Goal: Browse casually

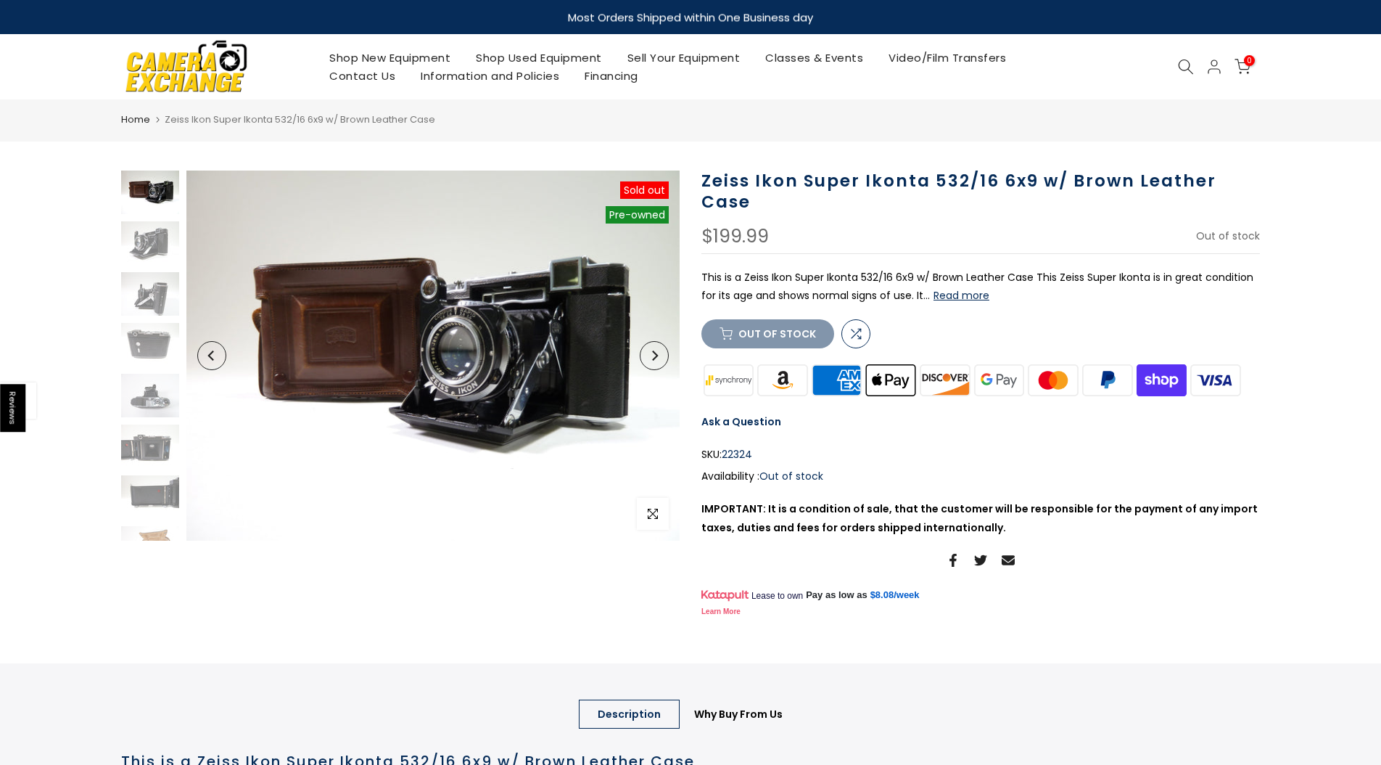
click at [155, 197] on img at bounding box center [150, 192] width 58 height 44
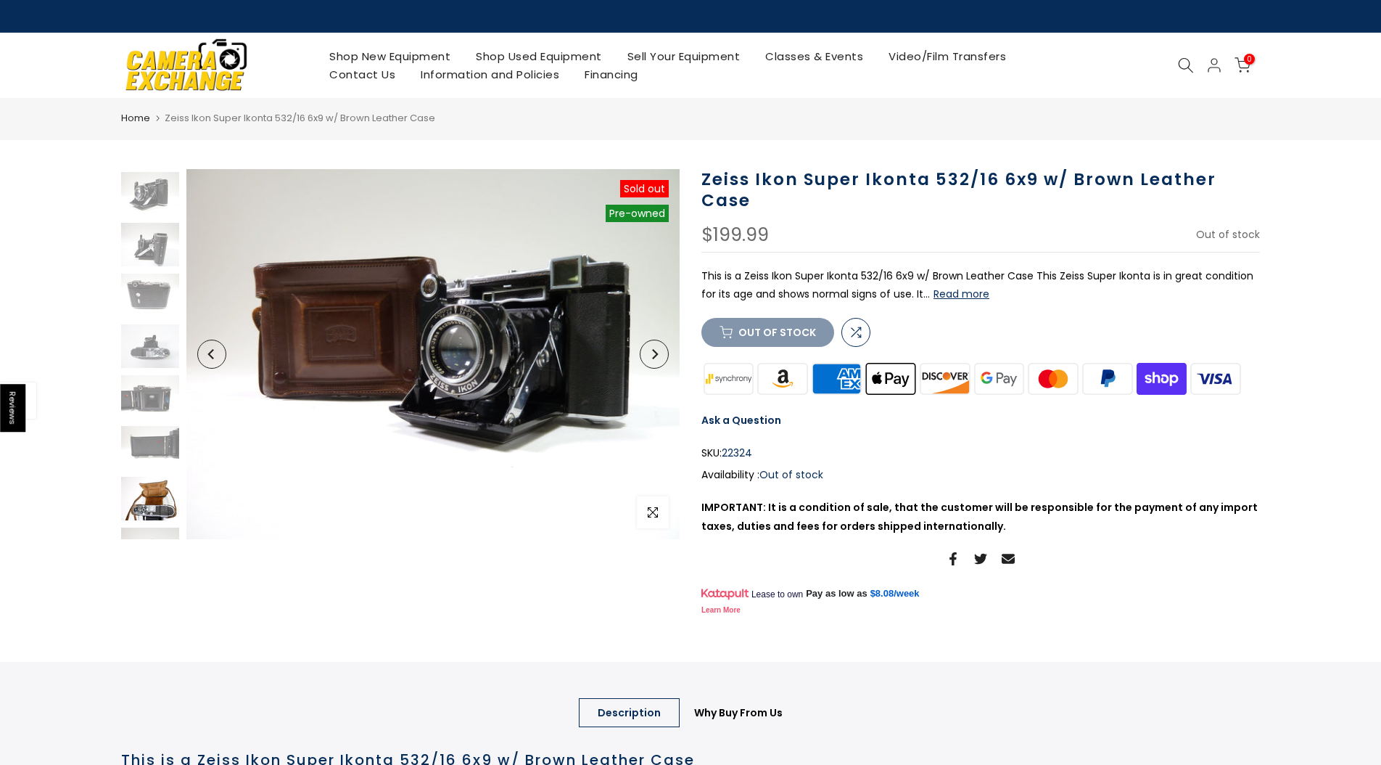
click at [153, 503] on img at bounding box center [150, 499] width 58 height 44
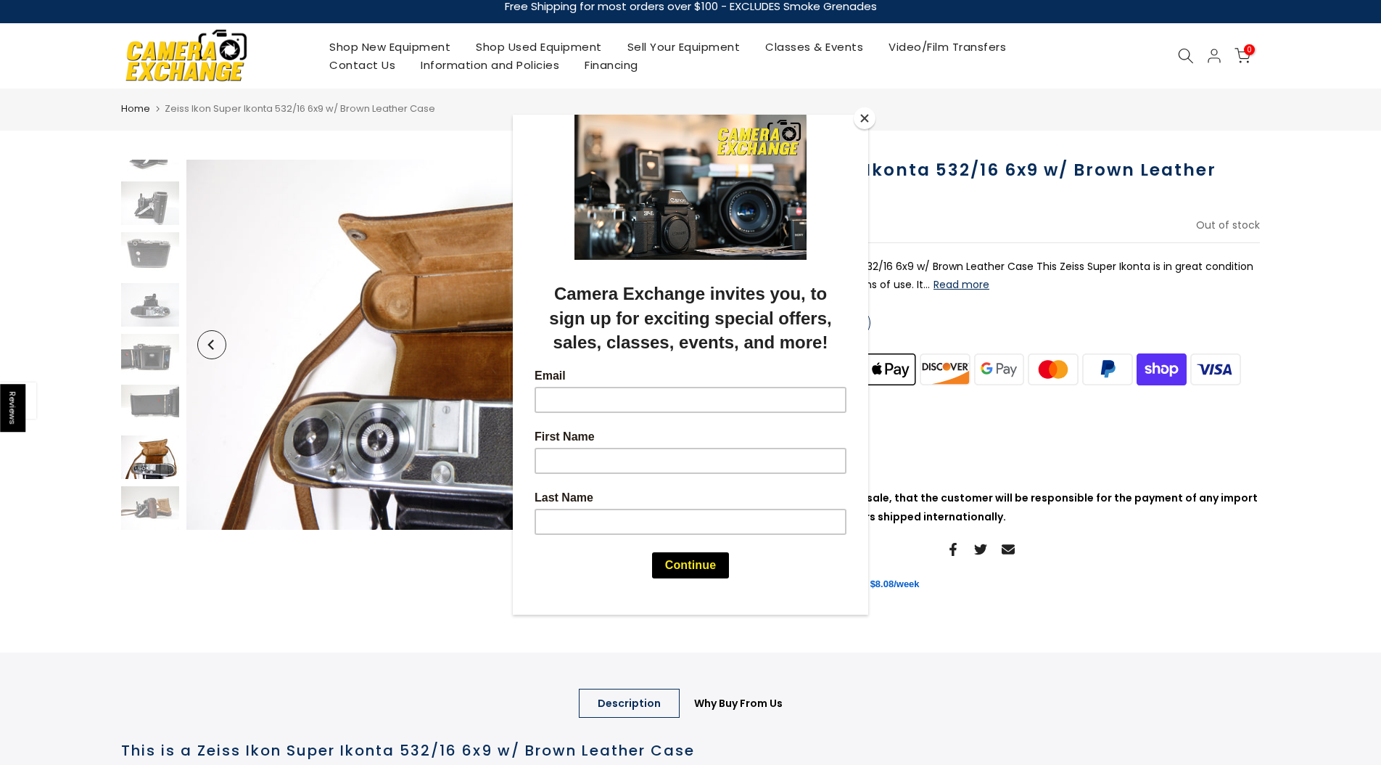
scroll to position [91, 0]
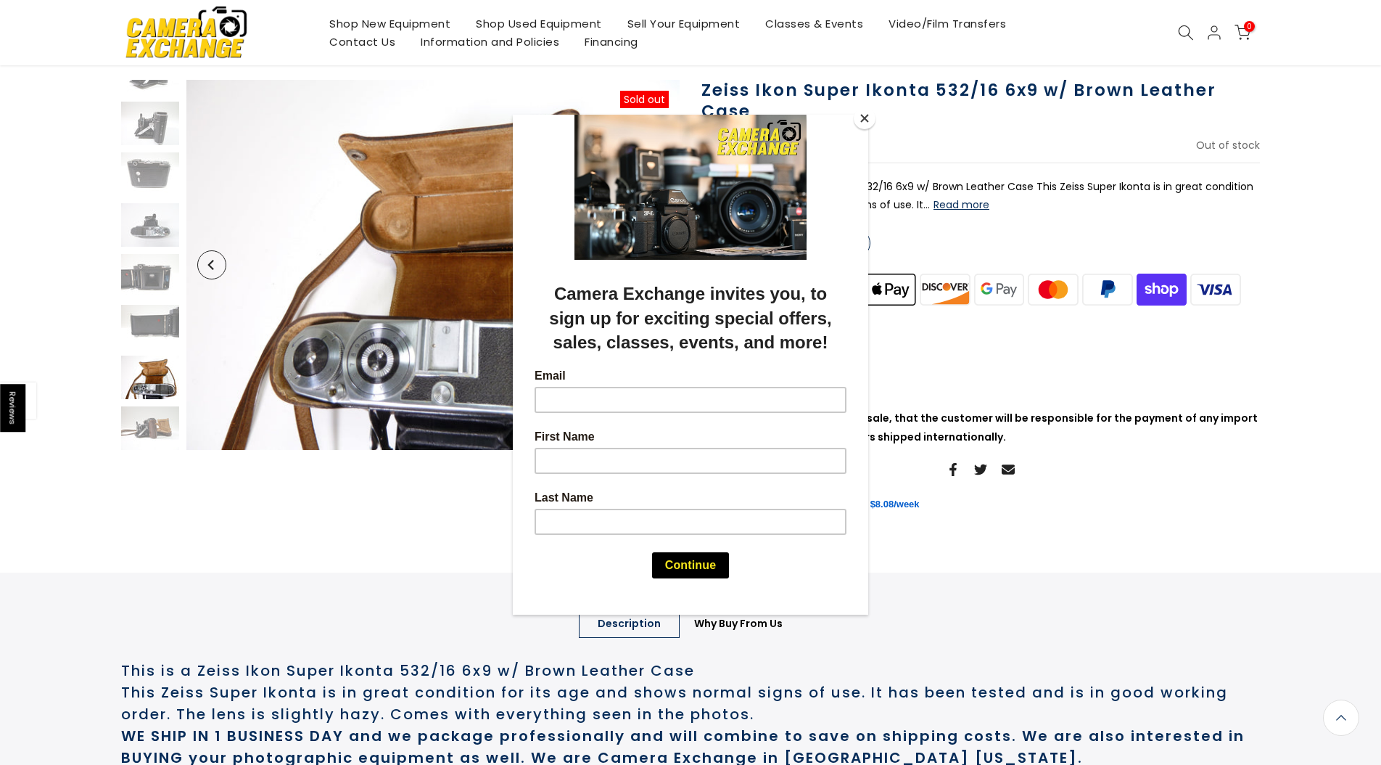
click at [155, 427] on div at bounding box center [690, 382] width 1381 height 765
click at [863, 116] on button "Close" at bounding box center [865, 118] width 22 height 22
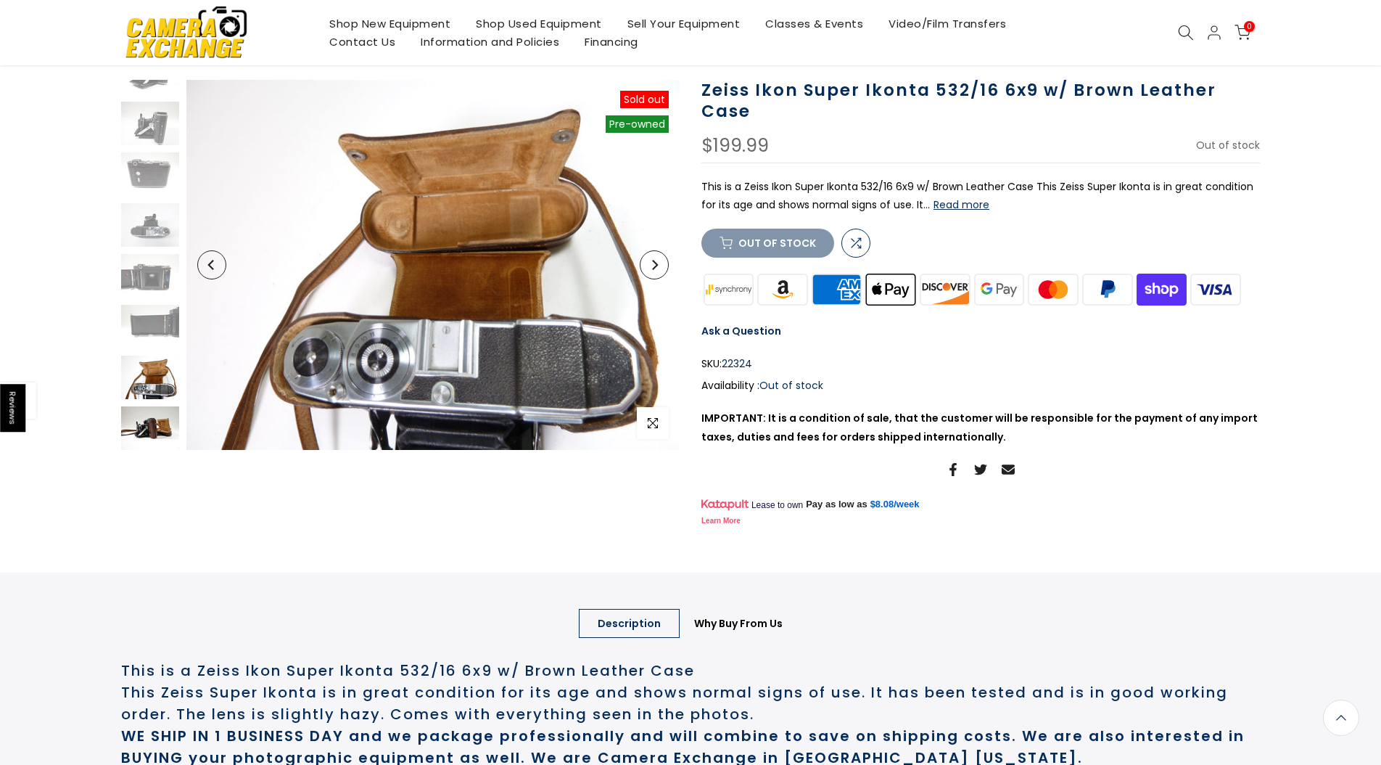
click at [163, 424] on img at bounding box center [150, 428] width 58 height 44
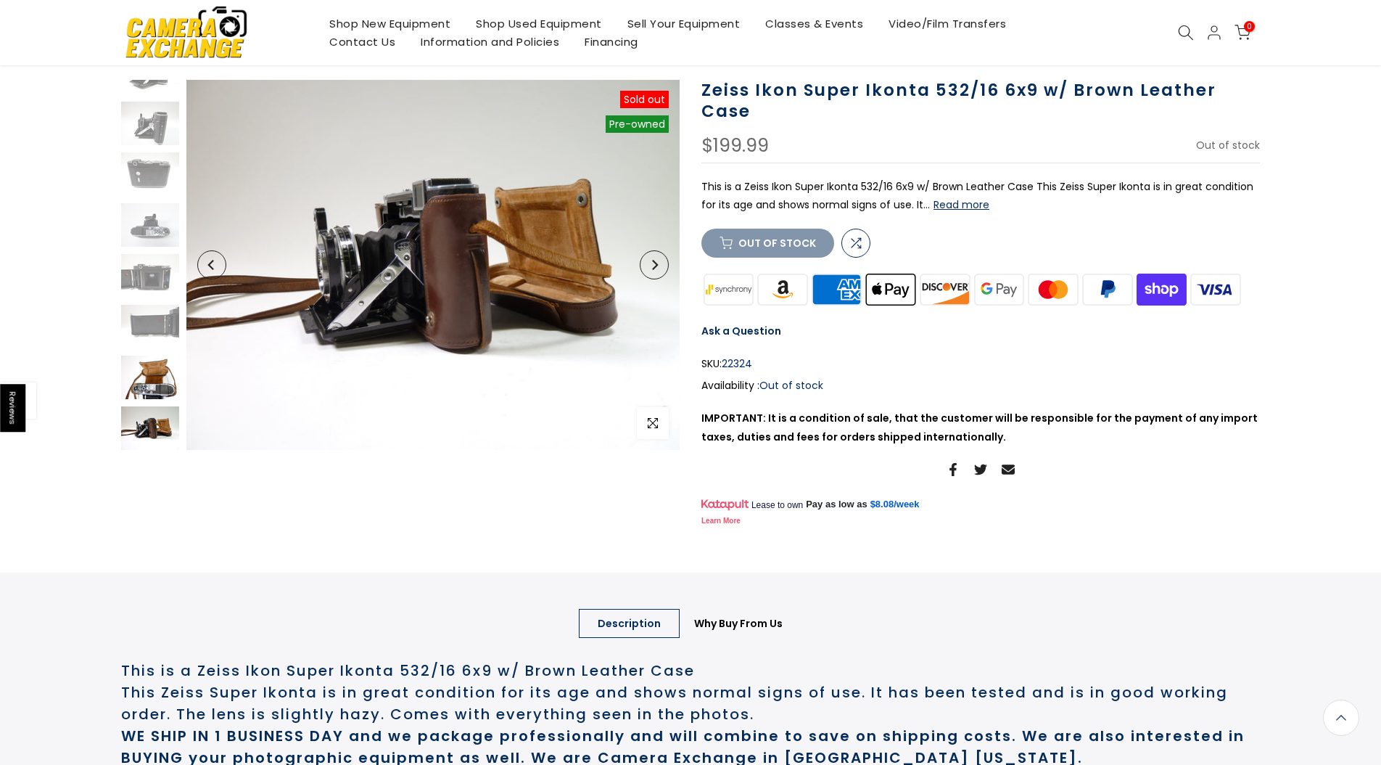
click at [164, 380] on img at bounding box center [150, 377] width 58 height 44
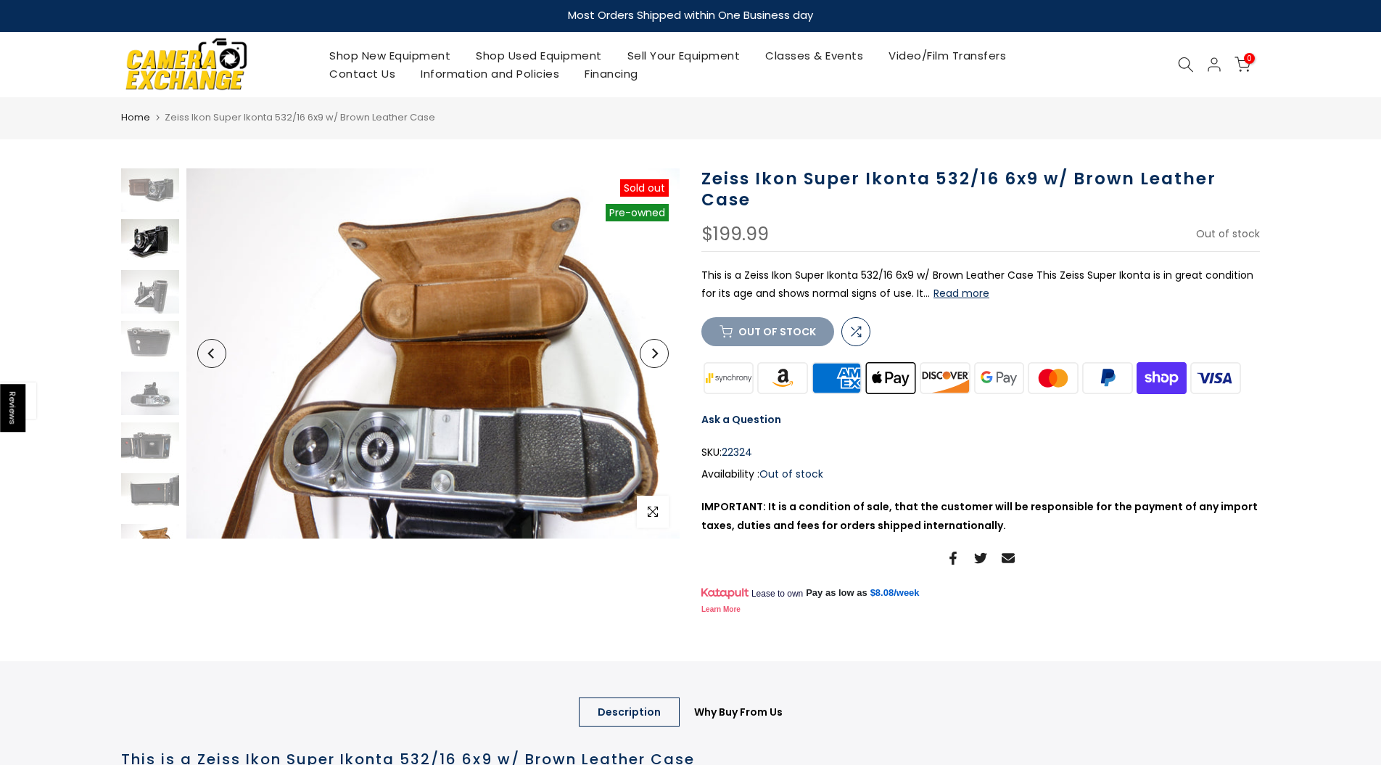
scroll to position [0, 0]
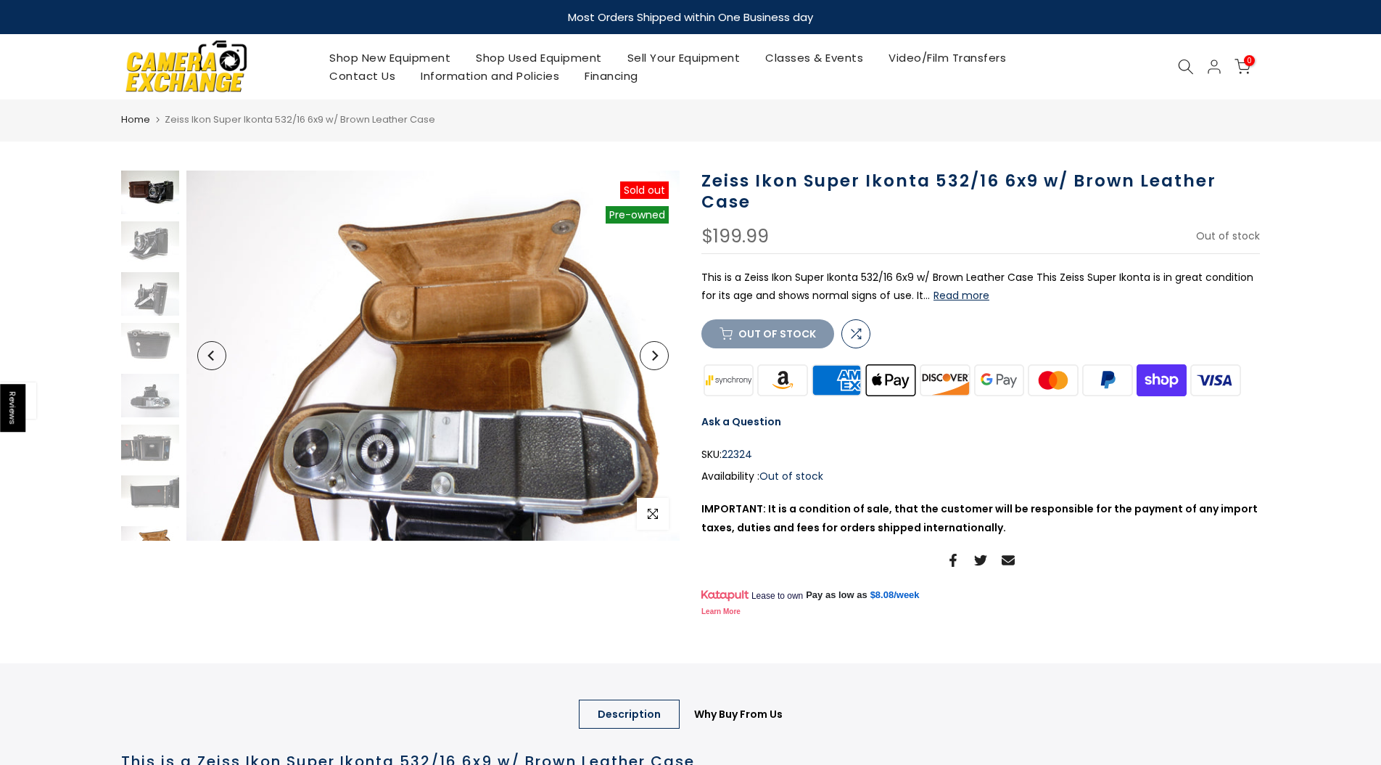
click at [149, 183] on img at bounding box center [150, 192] width 58 height 44
click at [147, 184] on img at bounding box center [150, 192] width 58 height 44
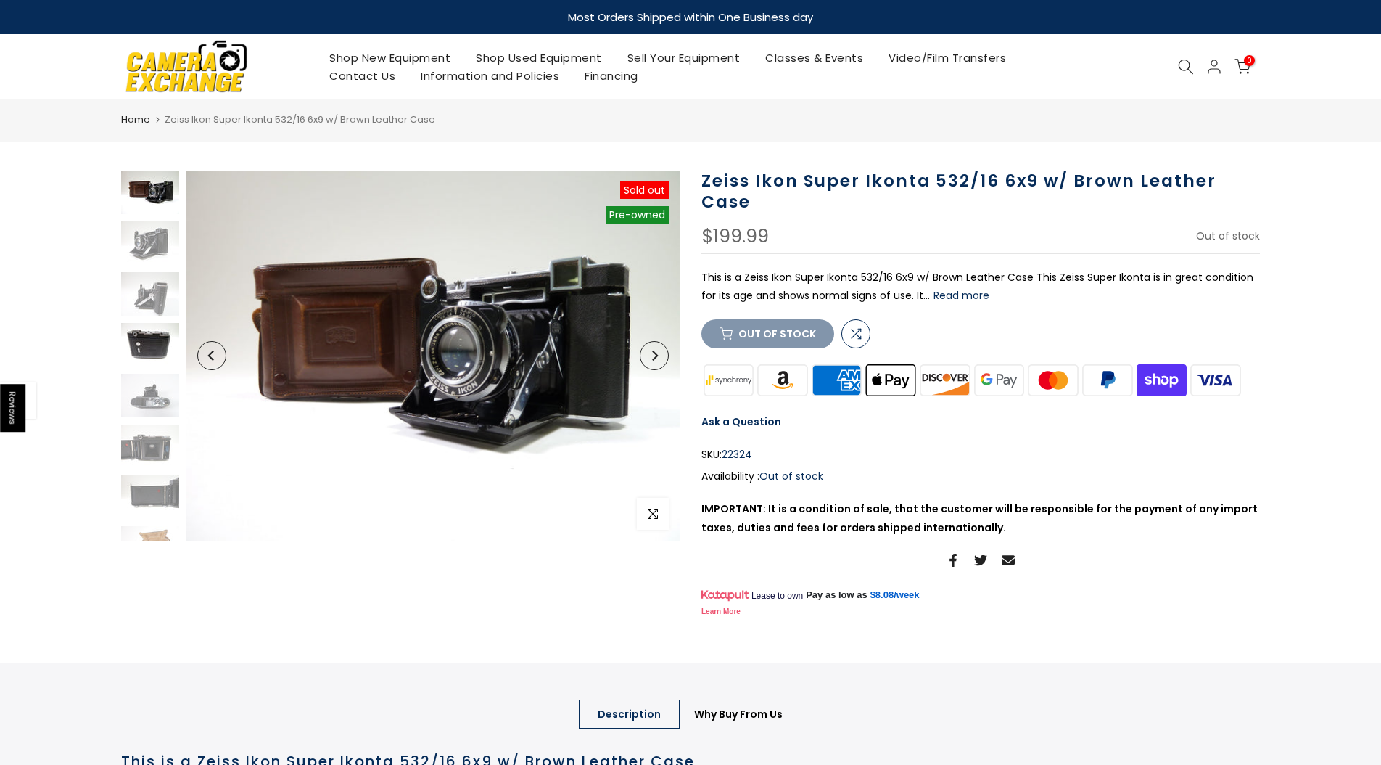
click at [153, 333] on img at bounding box center [150, 345] width 58 height 44
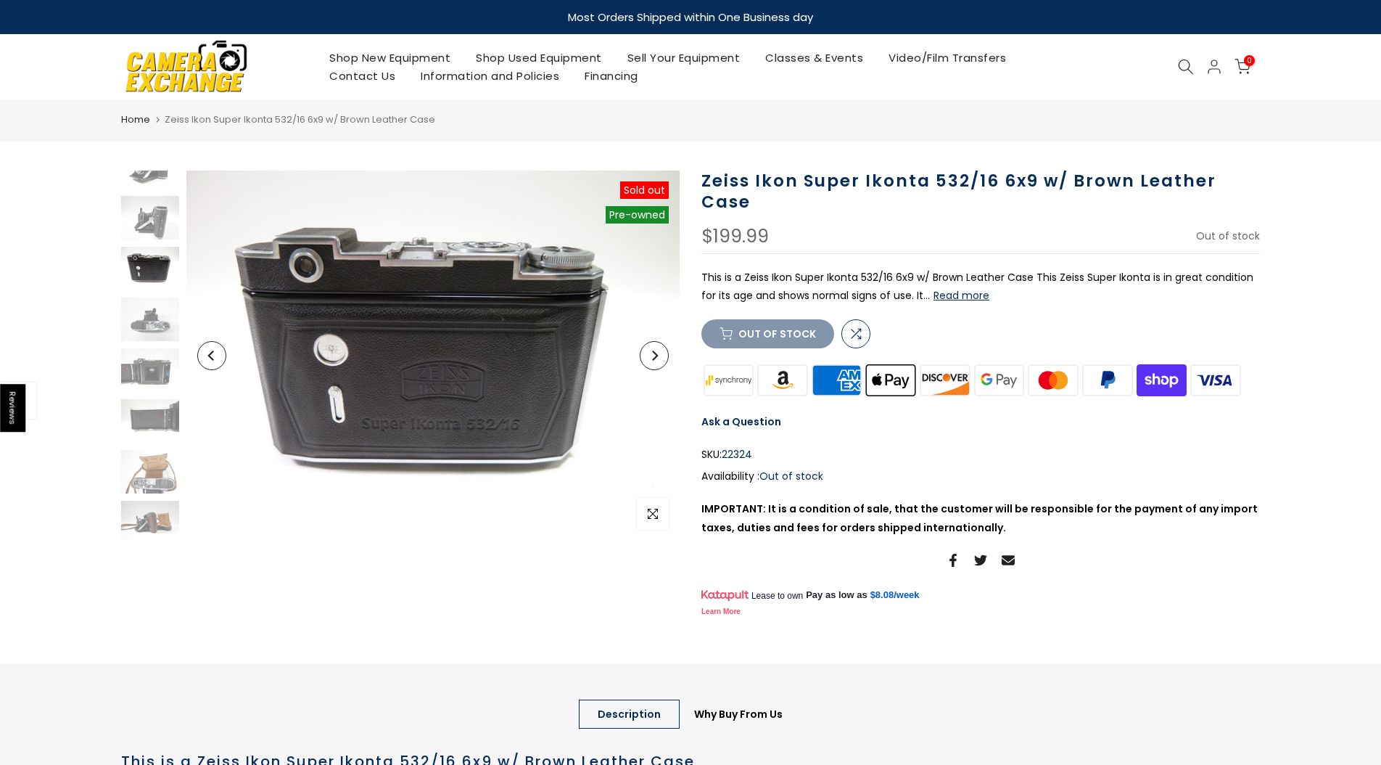
scroll to position [80, 0]
